Goal: Transaction & Acquisition: Purchase product/service

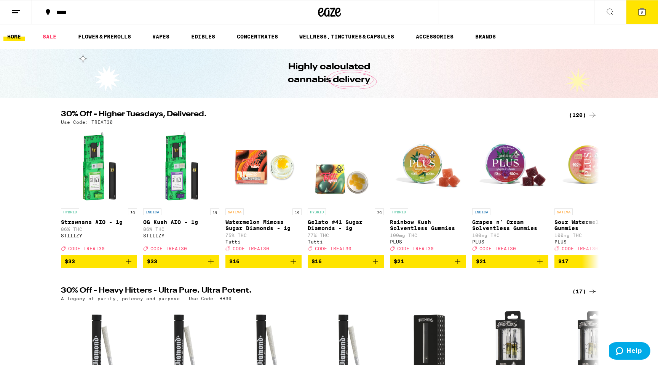
click at [602, 124] on div "30% Off - Higher Tuesdays, Delivered. (120) Use Code: TREAT30" at bounding box center [329, 117] width 548 height 14
click at [583, 120] on div "Use Code: TREAT30" at bounding box center [329, 122] width 536 height 5
click at [583, 115] on div "(120)" at bounding box center [583, 114] width 28 height 9
